Goal: Task Accomplishment & Management: Manage account settings

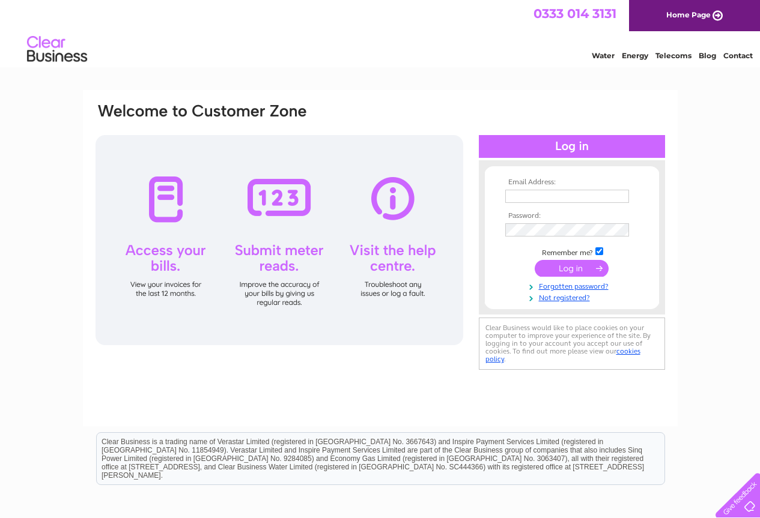
type input "rbolesuk@gmail.com"
click at [567, 271] on input "submit" at bounding box center [572, 268] width 74 height 17
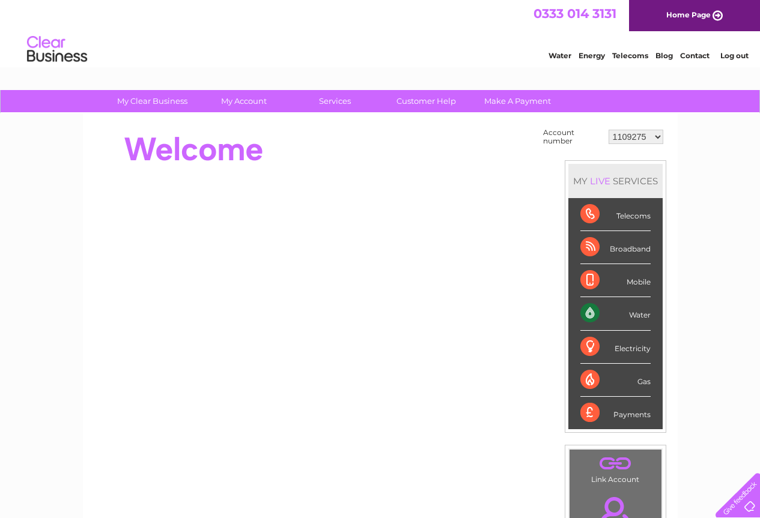
click at [655, 133] on select "1109275 30313357 30313365 30314842 30315703" at bounding box center [636, 137] width 55 height 14
select select "30314842"
click at [609, 130] on select "1109275 30313357 30313365 30314842 30315703" at bounding box center [636, 137] width 55 height 14
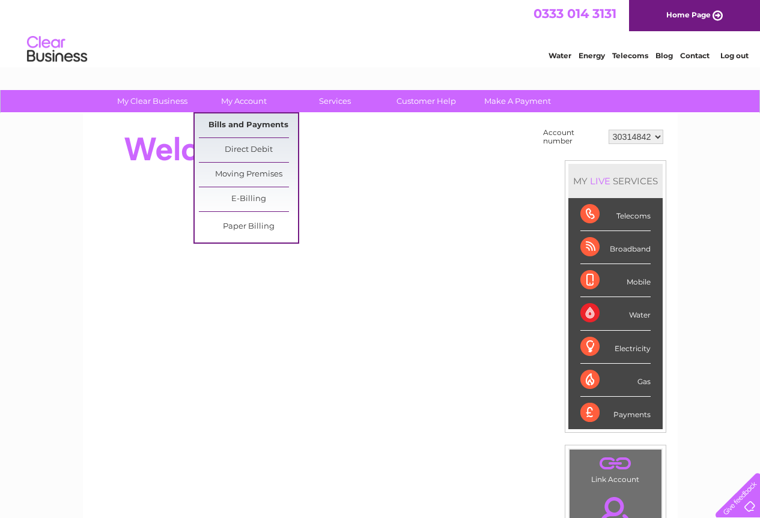
click at [275, 126] on link "Bills and Payments" at bounding box center [248, 126] width 99 height 24
click at [250, 122] on link "Bills and Payments" at bounding box center [248, 126] width 99 height 24
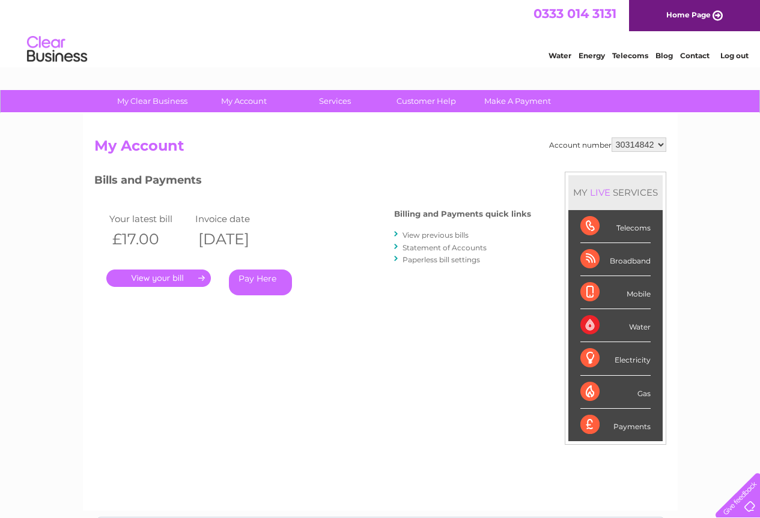
click at [185, 274] on link "." at bounding box center [158, 278] width 105 height 17
